Goal: Information Seeking & Learning: Check status

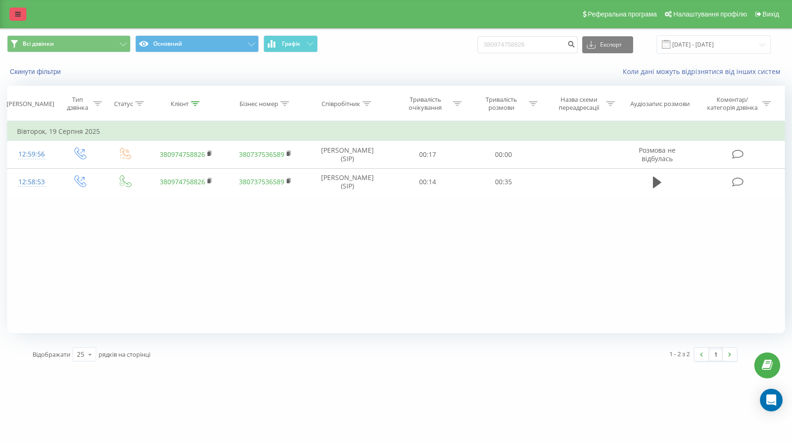
click at [22, 12] on link at bounding box center [17, 14] width 17 height 13
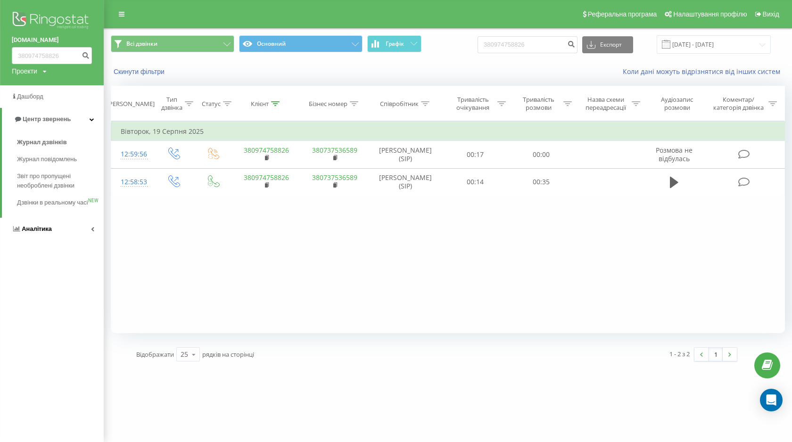
click at [46, 232] on span "Аналiтика" at bounding box center [37, 228] width 30 height 7
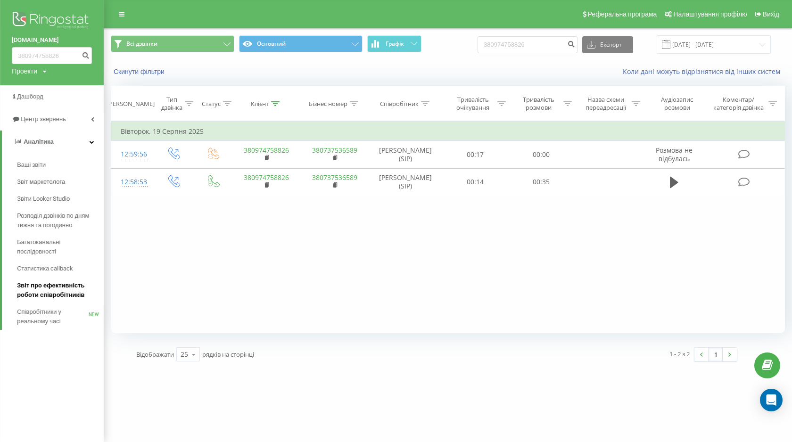
click at [52, 290] on span "Звіт про ефективність роботи співробітників" at bounding box center [58, 290] width 82 height 19
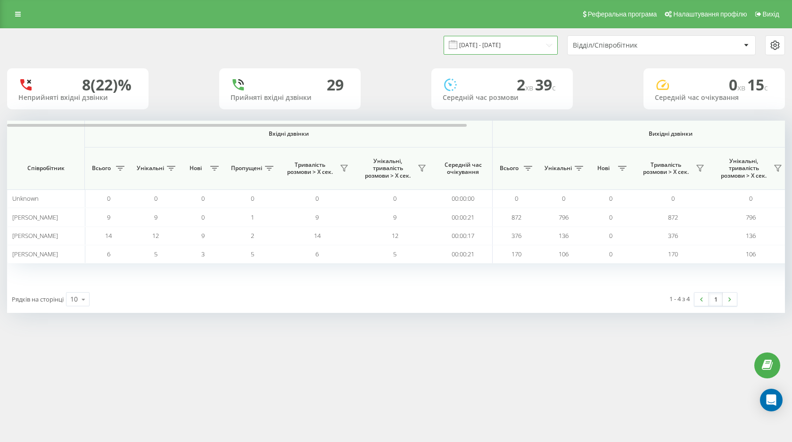
click at [479, 47] on input "21.07.2025 - 21.08.2025" at bounding box center [500, 45] width 114 height 18
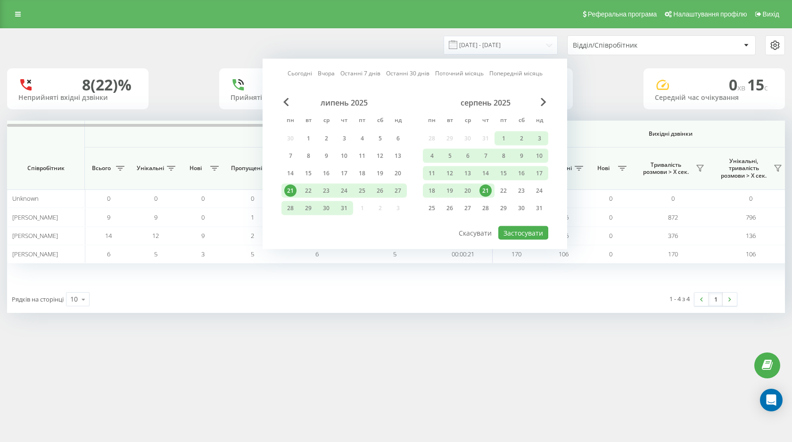
click at [484, 189] on div "21" at bounding box center [485, 191] width 12 height 12
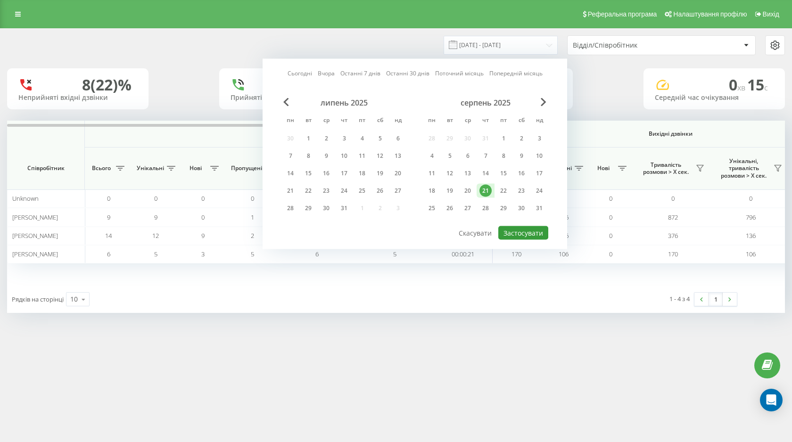
click at [520, 232] on button "Застосувати" at bounding box center [523, 233] width 50 height 14
type input "21.08.2025 - 21.08.2025"
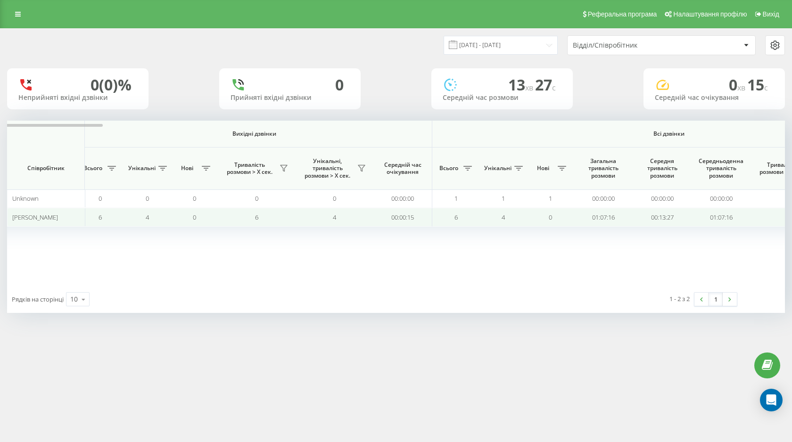
scroll to position [0, 537]
